Goal: Information Seeking & Learning: Understand process/instructions

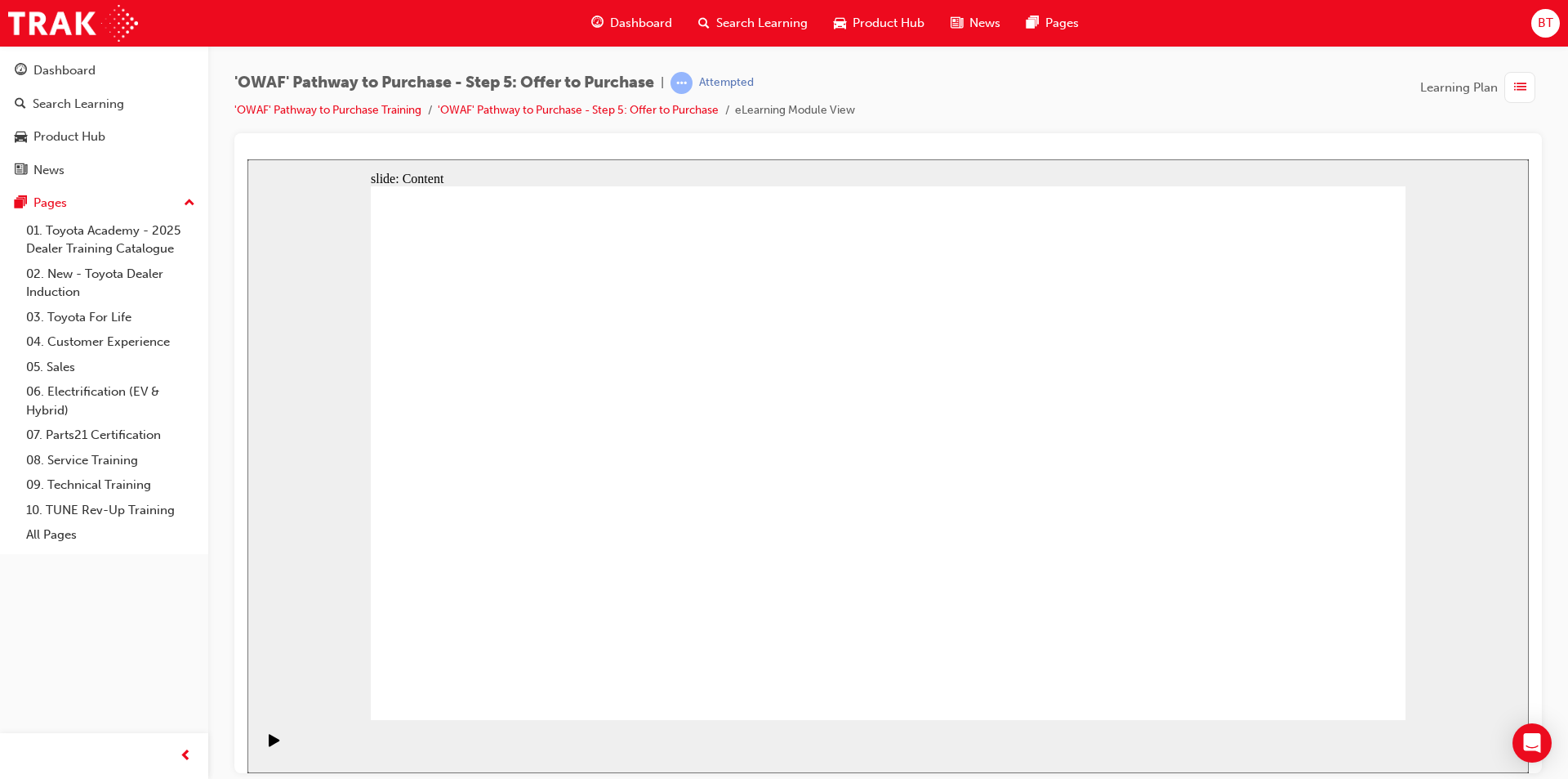
drag, startPoint x: 1150, startPoint y: 271, endPoint x: 855, endPoint y: 166, distance: 313.1
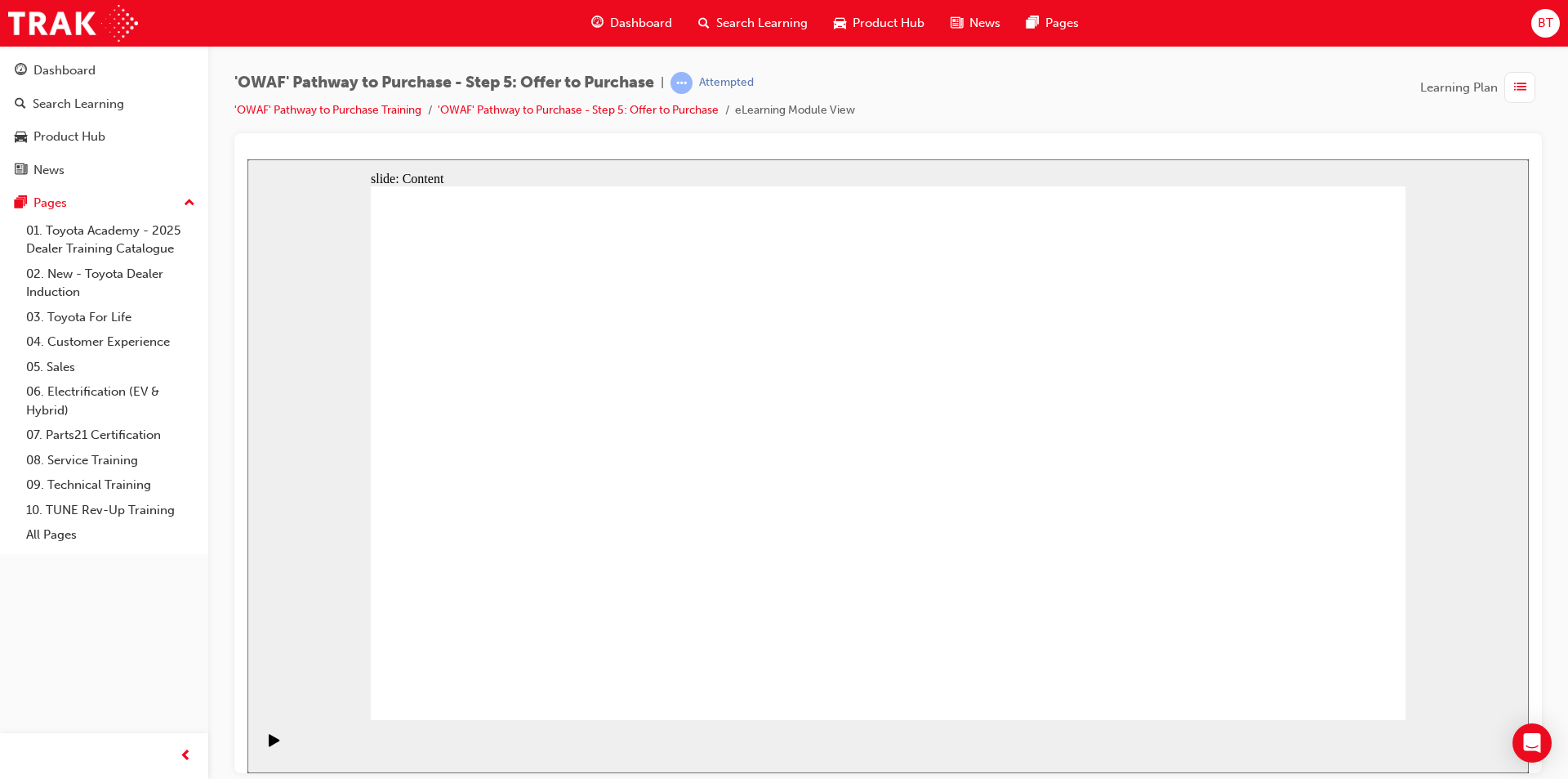
click at [855, 166] on div "slide: Content Rectangle 1 Rectangle 2 CLOSE RETURN Rectangle Rectangle 1 CLOSE…" at bounding box center [888, 465] width 1281 height 613
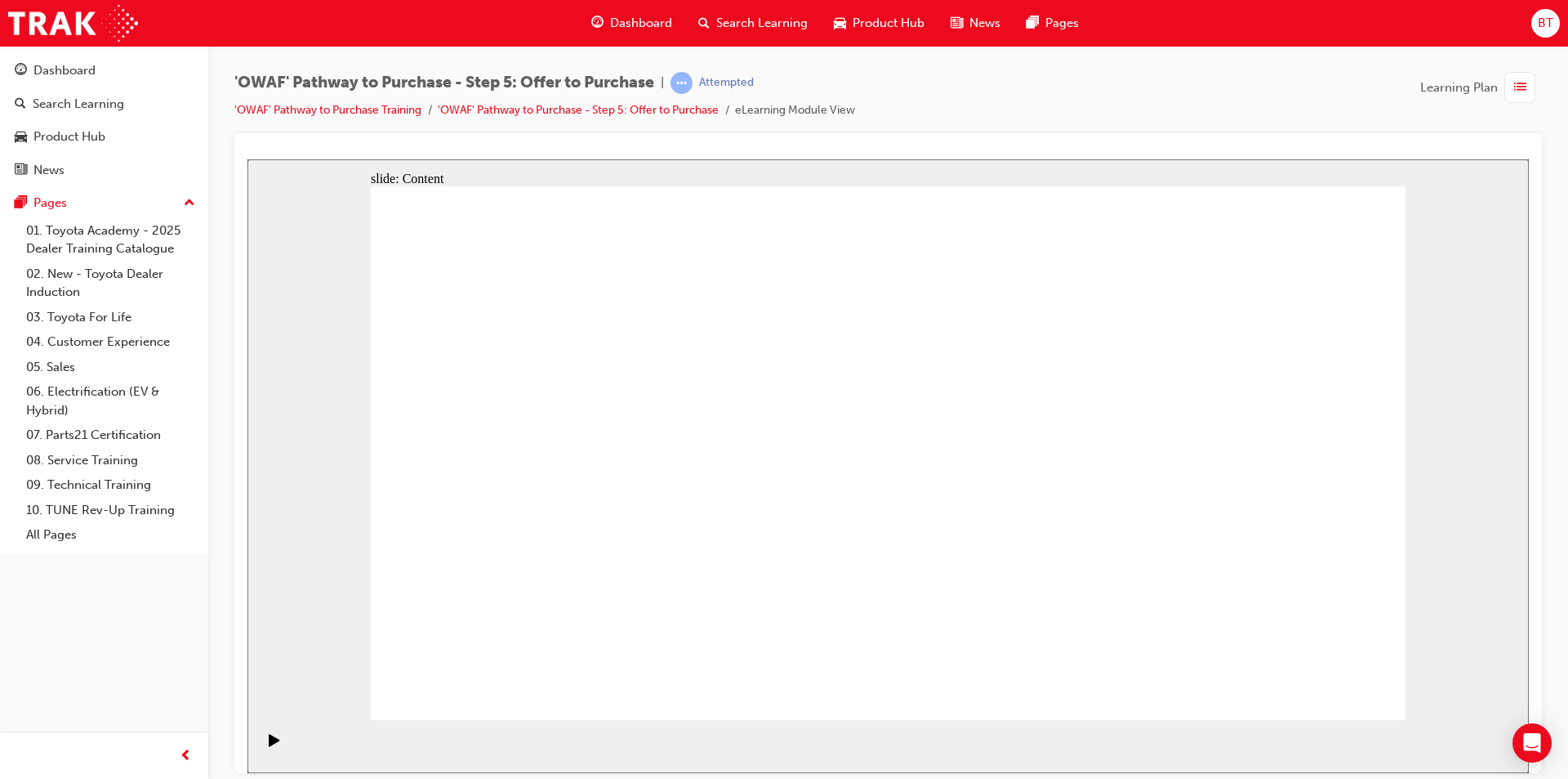
drag, startPoint x: 941, startPoint y: 90, endPoint x: 927, endPoint y: 108, distance: 22.8
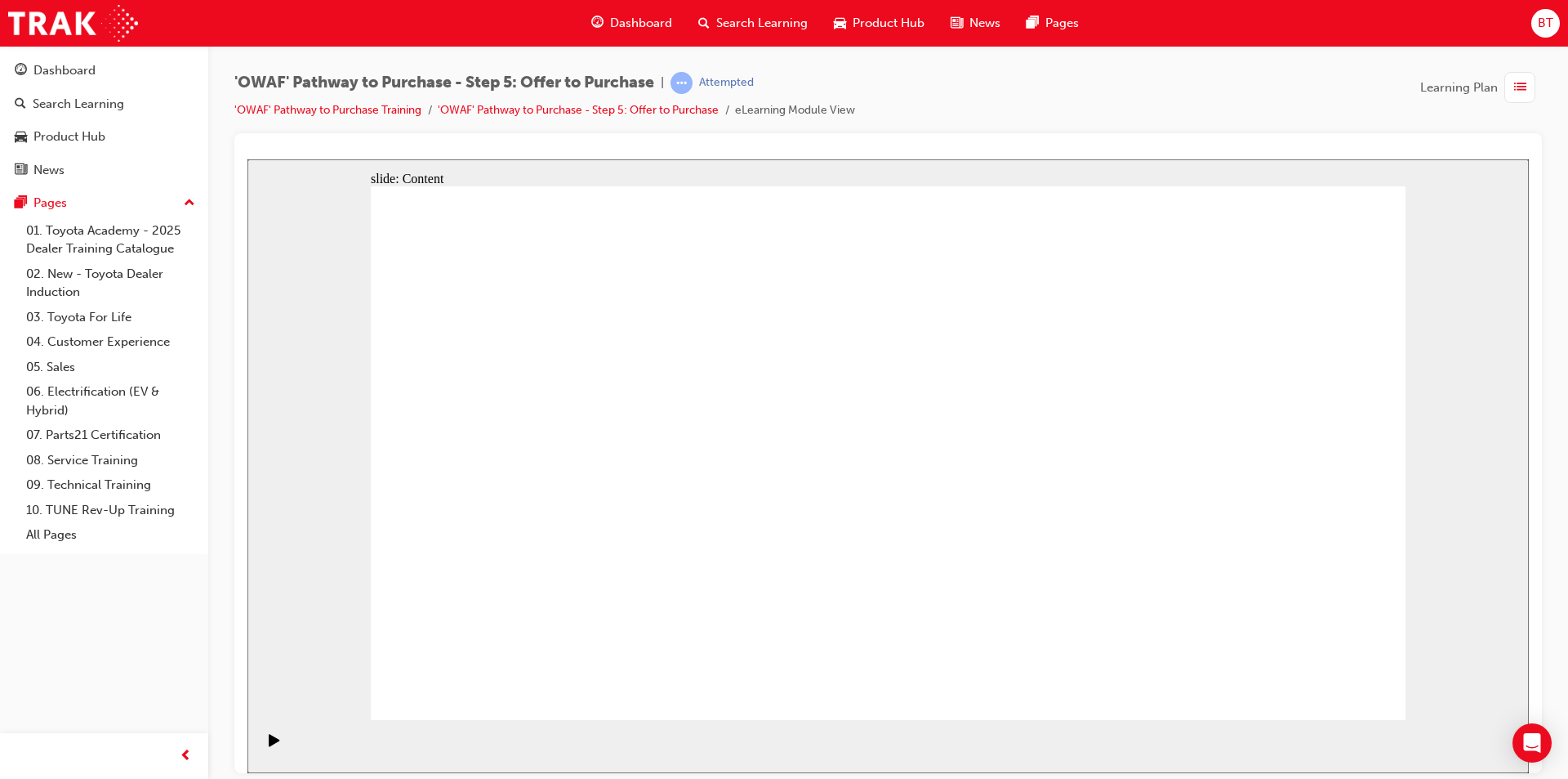
click at [927, 108] on div "'OWAF' Pathway to Purchase - Step 5: Offer to Purchase | Attempted 'OWAF' Pathw…" at bounding box center [888, 102] width 1308 height 62
